Goal: Find specific page/section: Find specific page/section

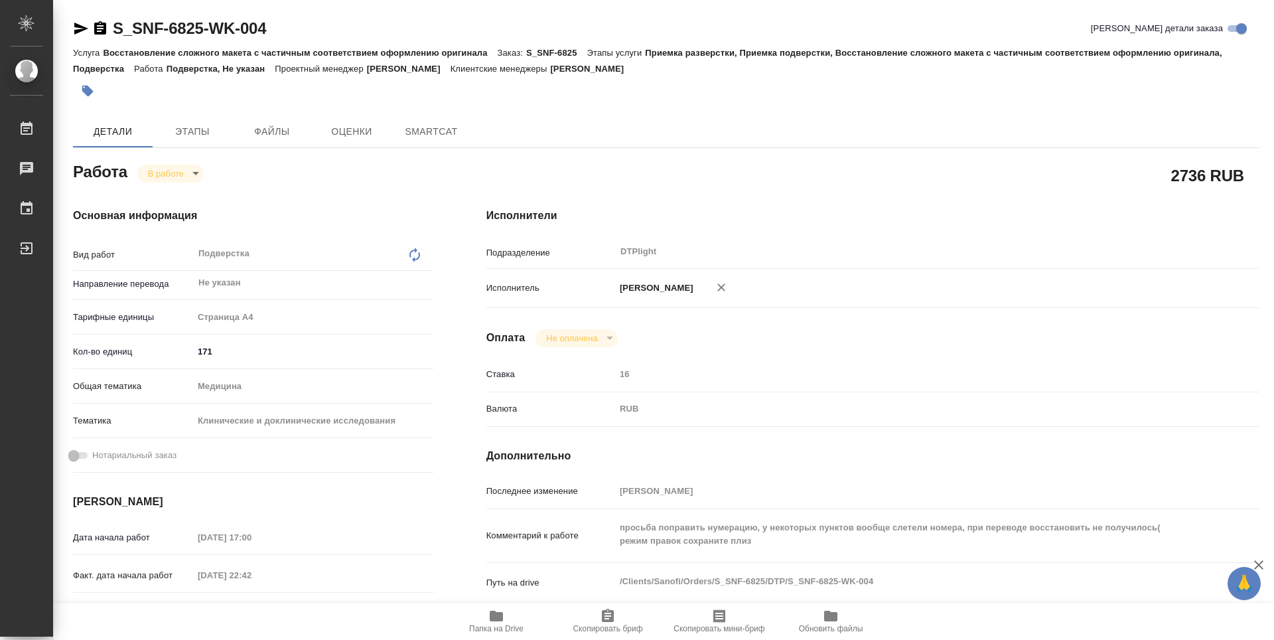
type textarea "x"
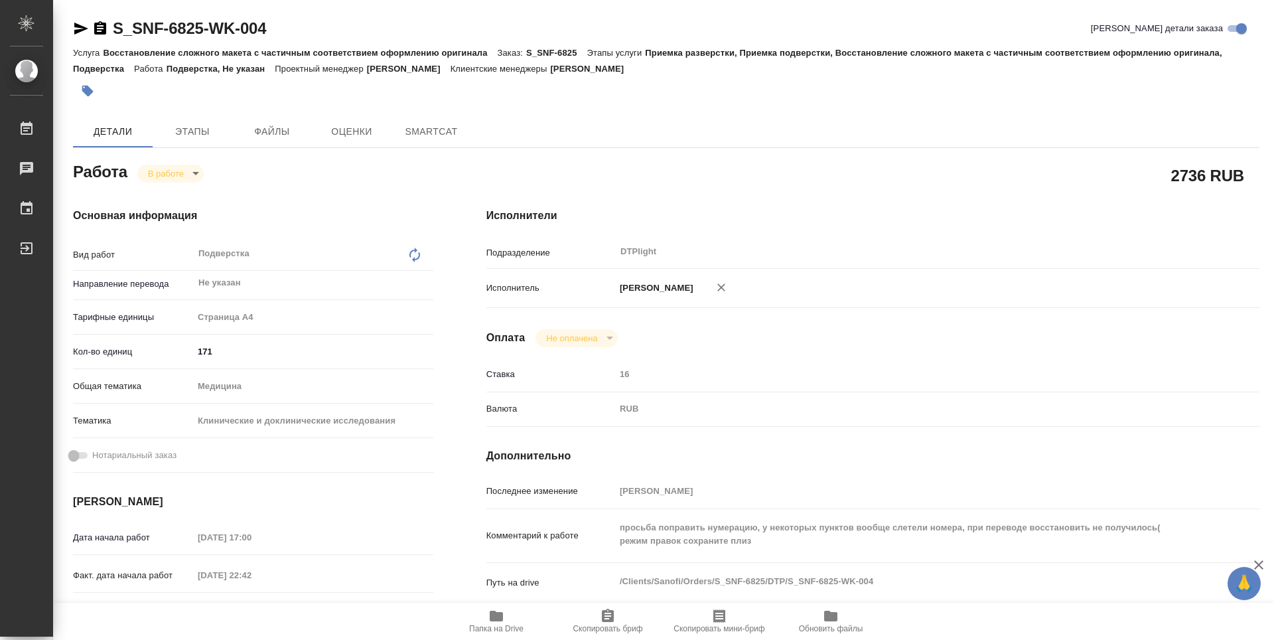
type textarea "x"
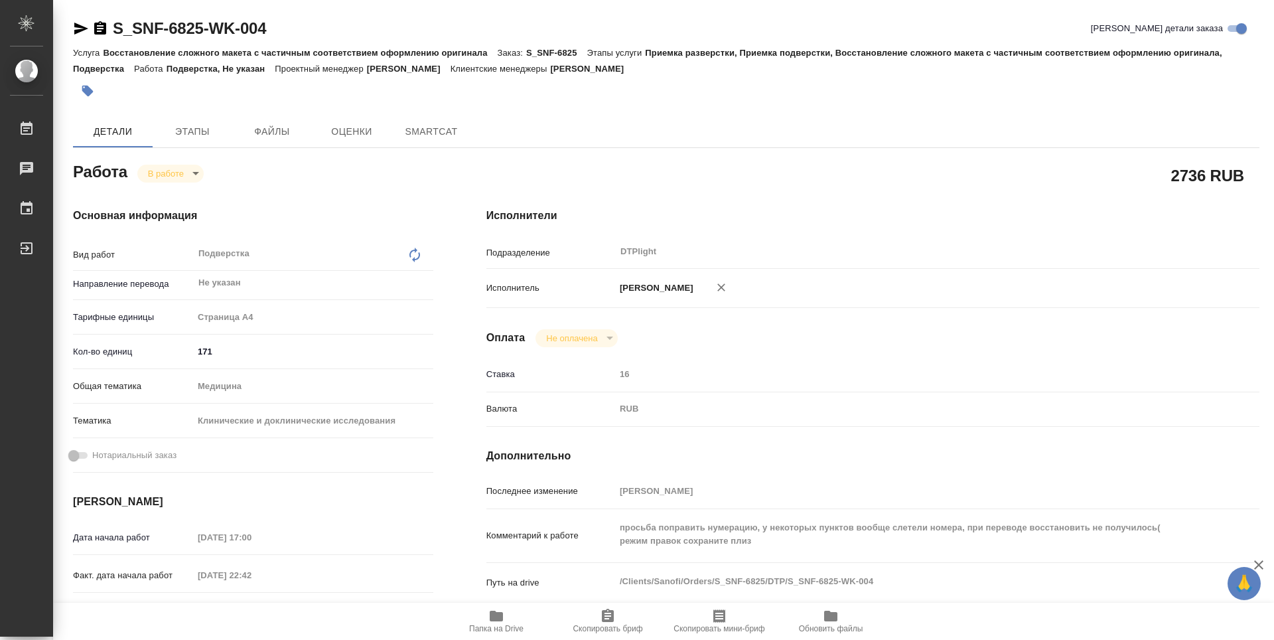
type textarea "x"
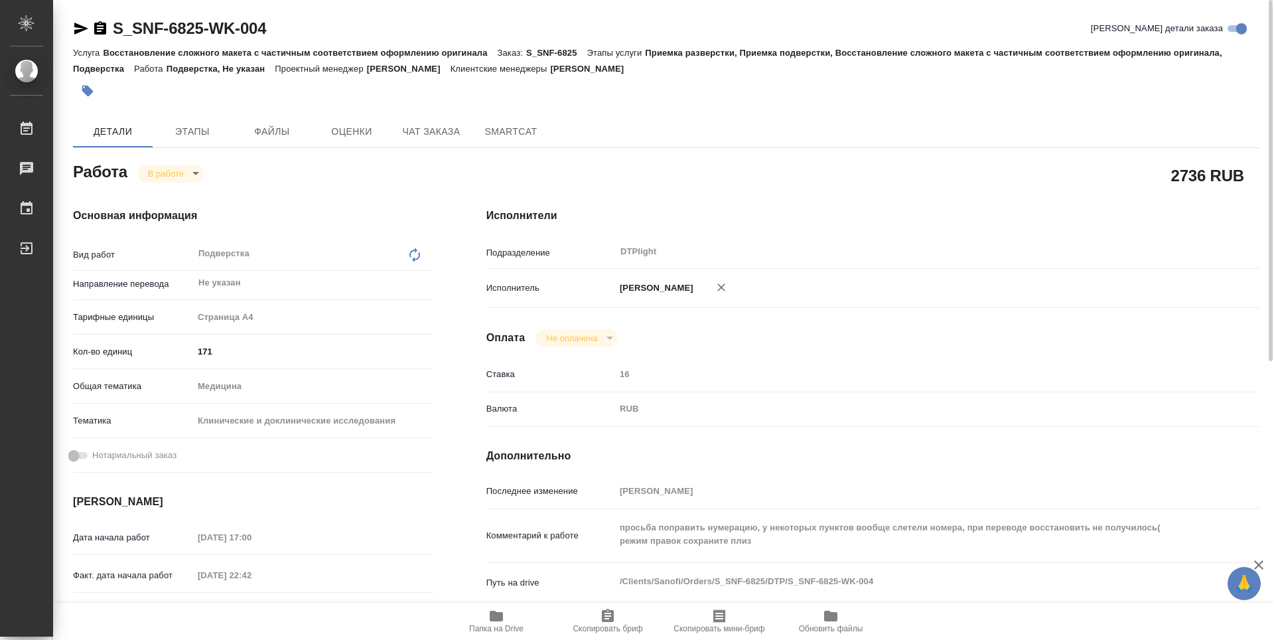
type textarea "x"
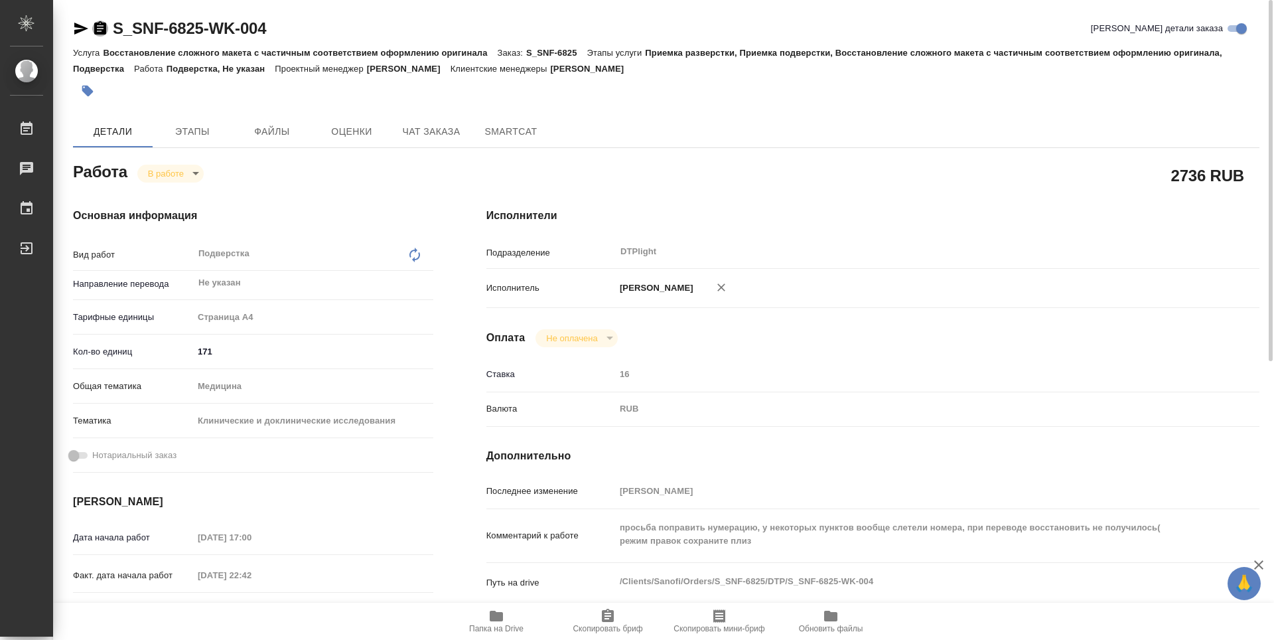
click at [100, 34] on icon "button" at bounding box center [100, 27] width 12 height 13
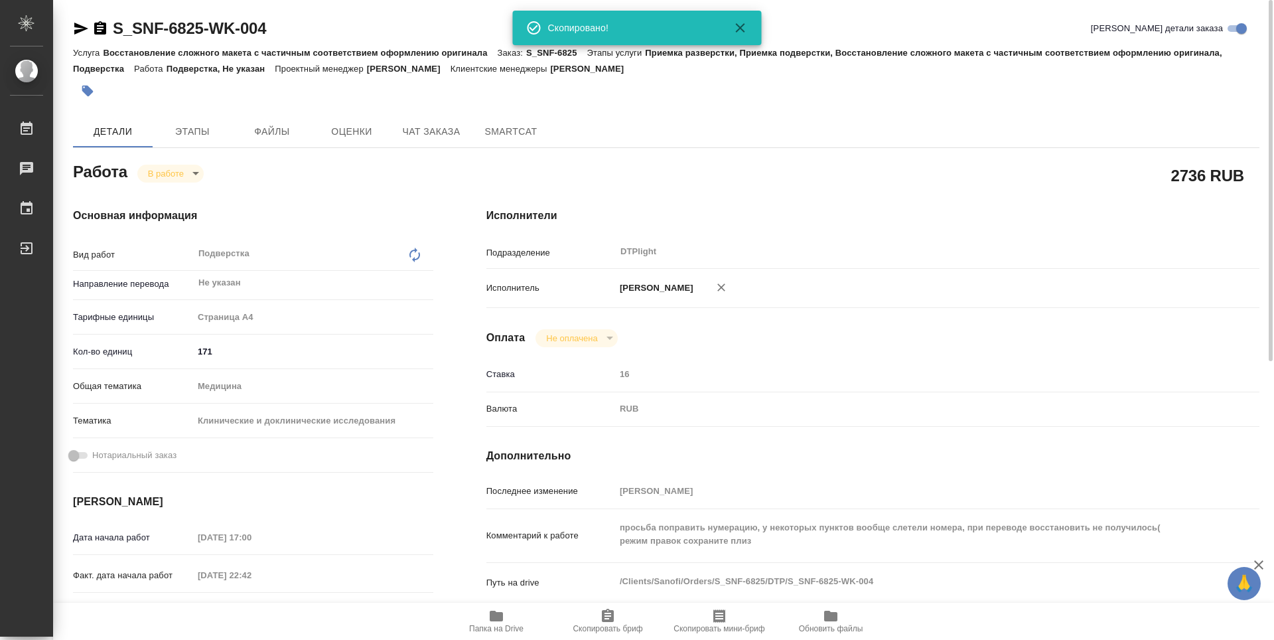
type textarea "x"
